Goal: Book appointment/travel/reservation

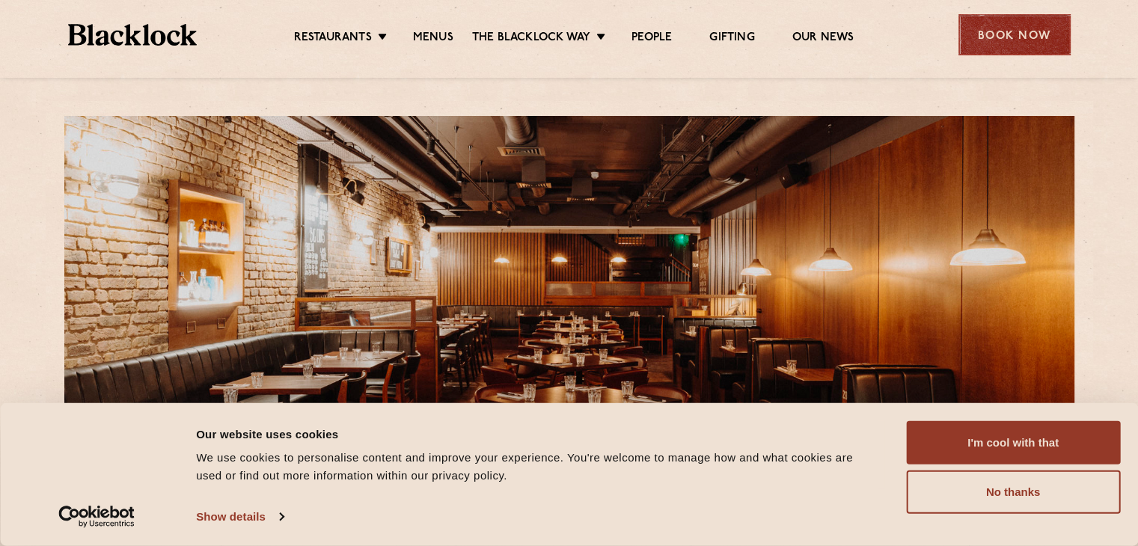
click at [1021, 37] on div "Book Now" at bounding box center [1015, 34] width 112 height 41
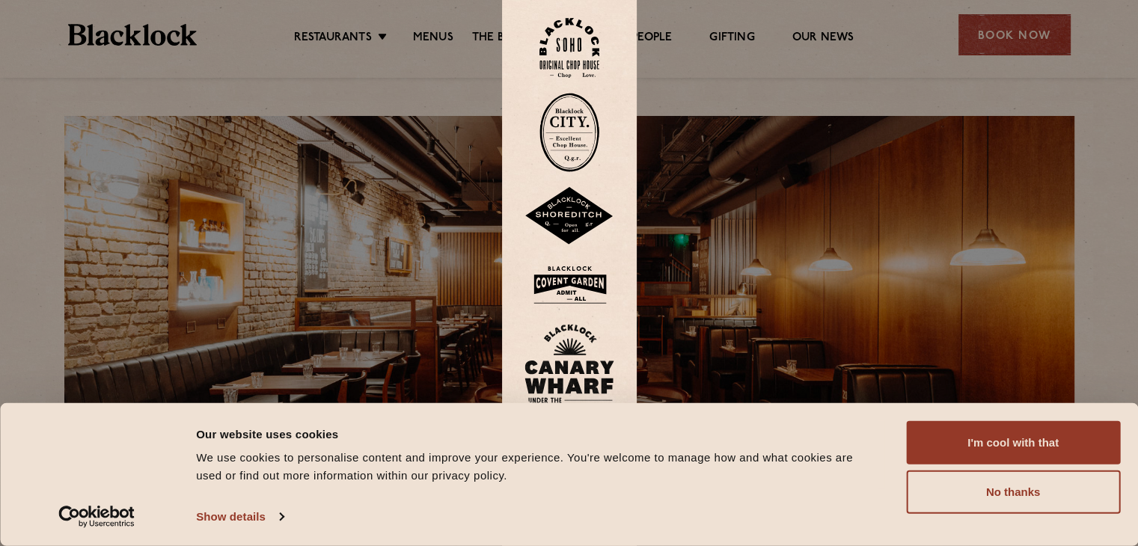
click at [572, 282] on img at bounding box center [570, 284] width 90 height 49
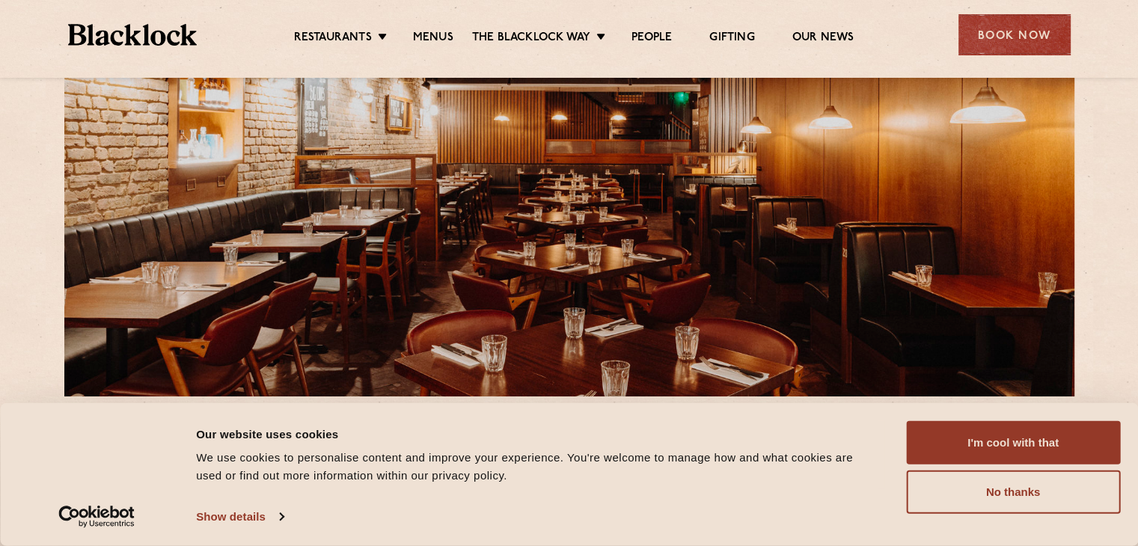
scroll to position [150, 0]
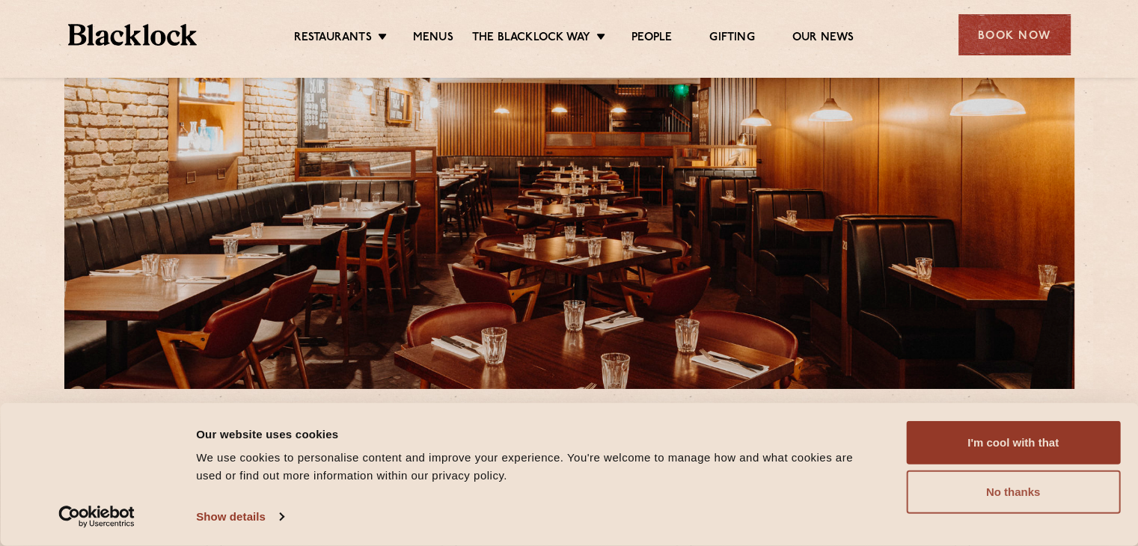
click at [982, 488] on button "No thanks" at bounding box center [1013, 492] width 214 height 43
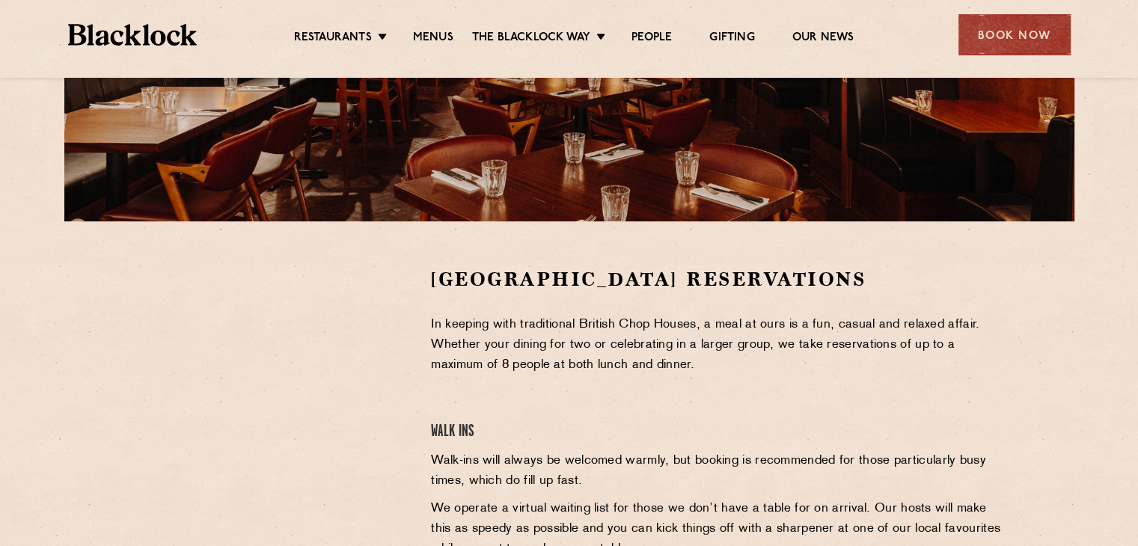
scroll to position [374, 0]
